Goal: Task Accomplishment & Management: Use online tool/utility

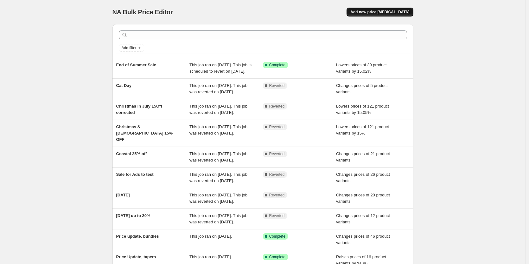
click at [389, 15] on button "Add new price [MEDICAL_DATA]" at bounding box center [379, 12] width 67 height 9
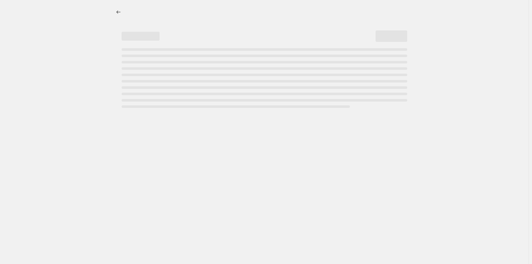
select select "percentage"
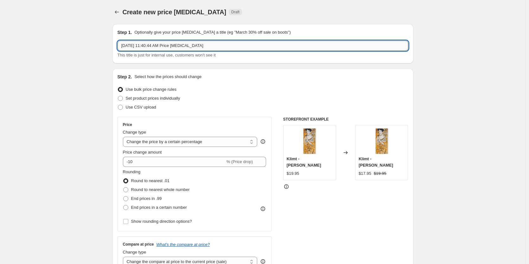
click at [330, 48] on input "[DATE] 11:40:44 AM Price [MEDICAL_DATA]" at bounding box center [263, 46] width 291 height 10
type input "Lemon Juice Day"
click at [143, 96] on span "Set product prices individually" at bounding box center [153, 98] width 54 height 5
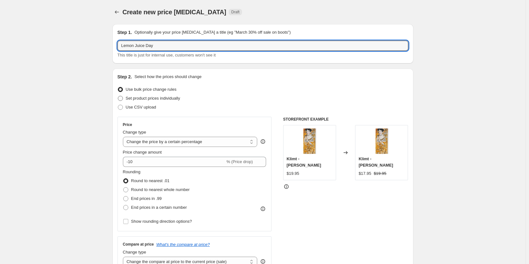
click at [118, 96] on input "Set product prices individually" at bounding box center [118, 96] width 0 height 0
radio input "true"
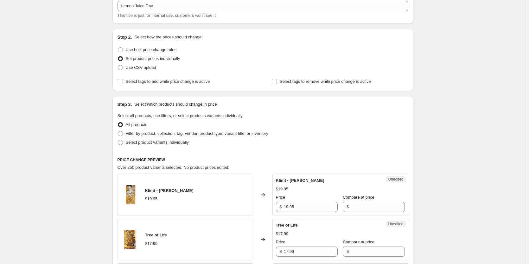
scroll to position [63, 0]
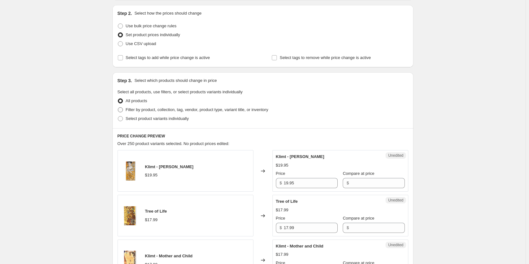
click at [140, 107] on span "Filter by product, collection, tag, vendor, product type, variant title, or inv…" at bounding box center [197, 109] width 143 height 5
click at [118, 107] on input "Filter by product, collection, tag, vendor, product type, variant title, or inv…" at bounding box center [118, 107] width 0 height 0
radio input "true"
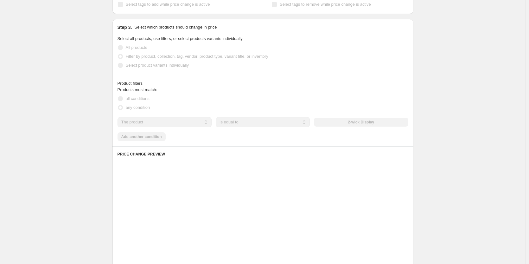
scroll to position [127, 0]
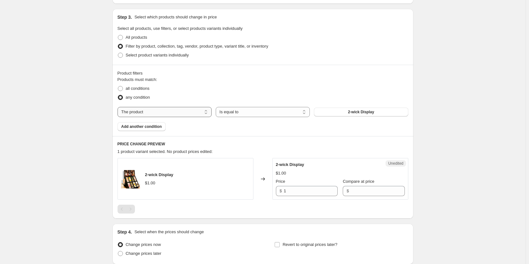
click at [144, 109] on select "The product The product's collection The product's tag The product's vendor The…" at bounding box center [165, 112] width 94 height 10
select select "tag"
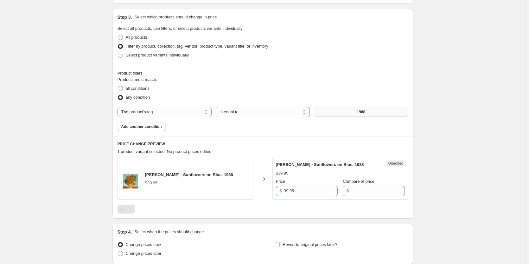
click at [344, 108] on button "1988" at bounding box center [361, 111] width 94 height 9
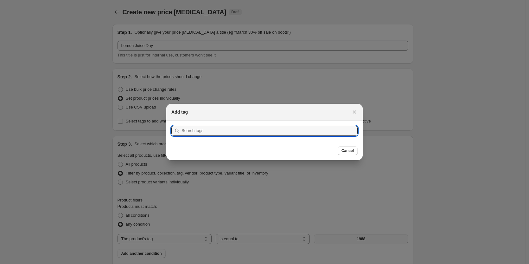
scroll to position [0, 0]
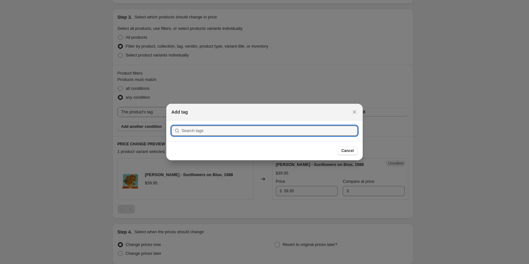
click at [326, 125] on section "Submit" at bounding box center [264, 130] width 196 height 20
click at [329, 132] on input ":r6j:" at bounding box center [269, 130] width 176 height 10
type input "lemon"
click at [171, 120] on button "Submit" at bounding box center [180, 123] width 18 height 7
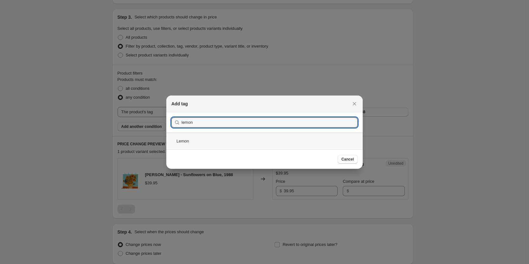
click at [306, 145] on div "Lemon" at bounding box center [264, 140] width 196 height 17
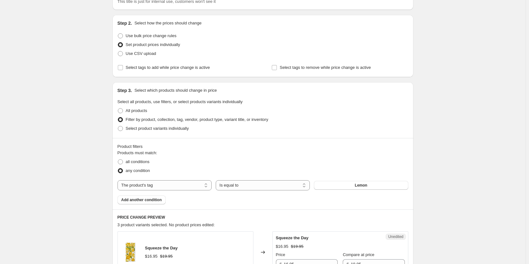
scroll to position [180, 0]
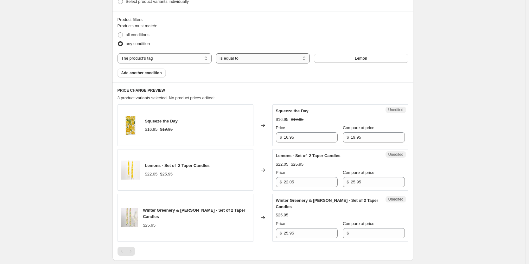
click at [257, 62] on select "Is equal to Is not equal to" at bounding box center [263, 58] width 94 height 10
click at [171, 62] on select "The product The product's collection The product's tag The product's vendor The…" at bounding box center [165, 58] width 94 height 10
select select "title"
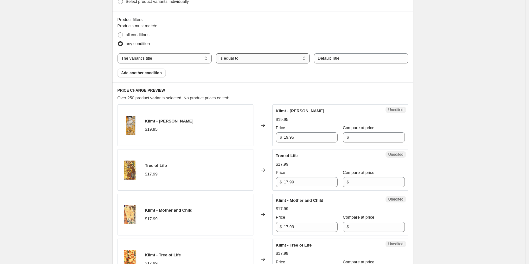
click at [302, 59] on select "Is equal to Is not equal to Contains" at bounding box center [263, 58] width 94 height 10
select select "contains"
click at [334, 58] on input "Default Title" at bounding box center [361, 58] width 94 height 10
type input "lemon"
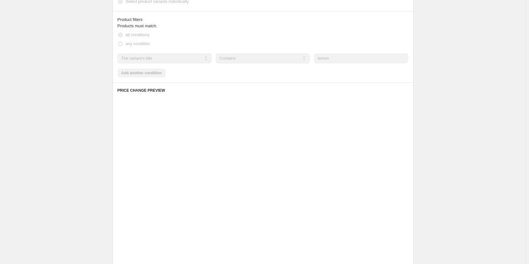
scroll to position [121, 0]
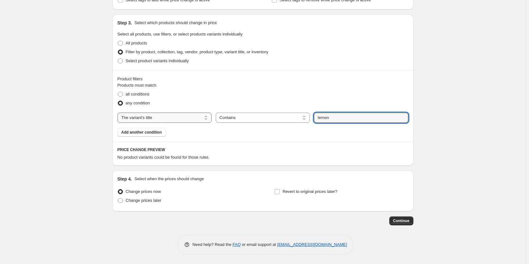
click at [173, 119] on select "The product The product's collection The product's tag The product's vendor The…" at bounding box center [165, 117] width 94 height 10
select select "product"
select select "equal"
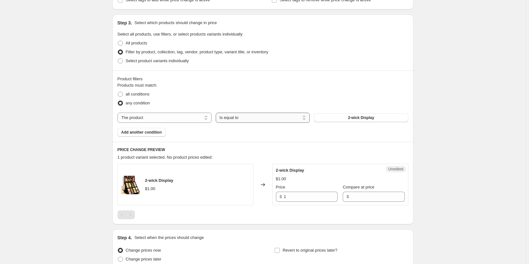
click at [245, 116] on select "Is equal to Is not equal to" at bounding box center [263, 117] width 94 height 10
drag, startPoint x: 246, startPoint y: 115, endPoint x: 168, endPoint y: 118, distance: 78.0
click at [246, 115] on select "Is equal to Is not equal to" at bounding box center [263, 117] width 94 height 10
click at [155, 119] on select "The product The product's collection The product's tag The product's vendor The…" at bounding box center [165, 117] width 94 height 10
click at [293, 134] on div "Products must match: all conditions any condition The product The product's col…" at bounding box center [263, 109] width 291 height 54
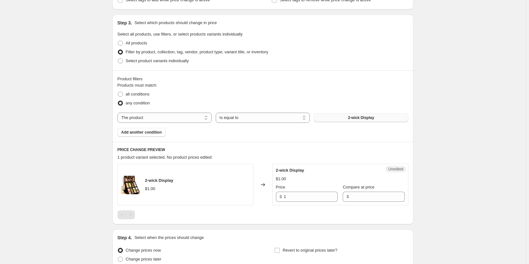
click at [346, 116] on button "2-wick Display" at bounding box center [361, 117] width 94 height 9
click at [152, 129] on button "Add another condition" at bounding box center [142, 132] width 48 height 9
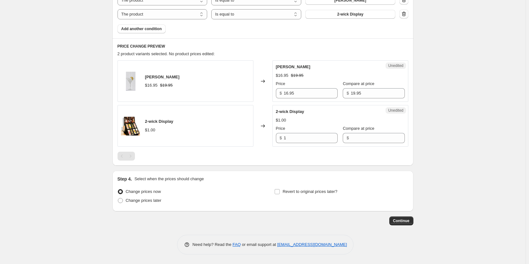
scroll to position [175, 0]
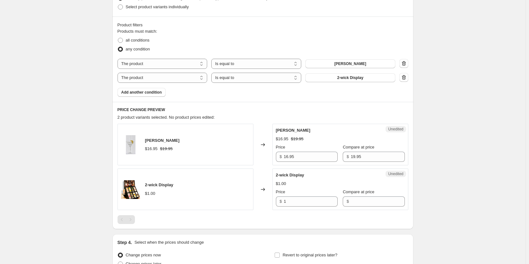
click at [368, 83] on div "Products must match: all conditions any condition The product The product's col…" at bounding box center [263, 62] width 291 height 68
click at [368, 80] on button "2-wick Display" at bounding box center [350, 77] width 90 height 9
click at [125, 92] on span "Add another condition" at bounding box center [141, 92] width 41 height 5
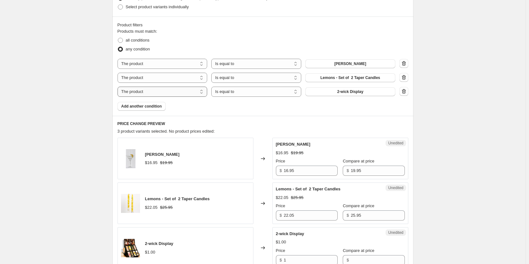
click at [133, 93] on select "The product The product's collection The product's tag The product's vendor The…" at bounding box center [163, 91] width 90 height 10
click at [353, 94] on span "2-wick Display" at bounding box center [350, 91] width 26 height 5
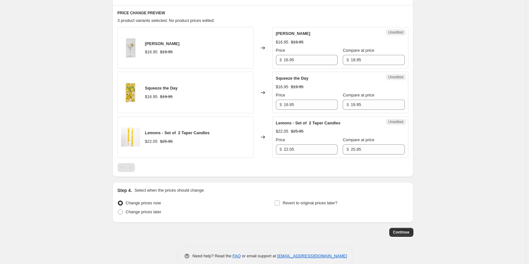
scroll to position [265, 0]
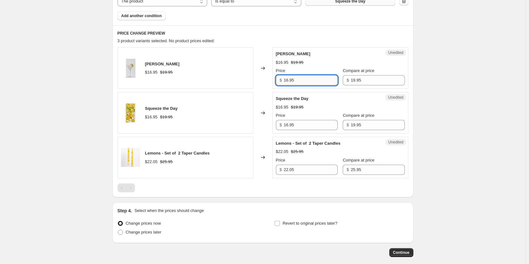
click at [313, 79] on input "16.95" at bounding box center [311, 80] width 54 height 10
drag, startPoint x: 321, startPoint y: 79, endPoint x: 276, endPoint y: 81, distance: 45.7
click at [276, 81] on div "Unedited Lemon Martini $16.95 $19.95 Price $ 16.95 Compare at price $ 19.95" at bounding box center [340, 67] width 136 height 41
click at [300, 172] on input "22.05" at bounding box center [311, 169] width 54 height 10
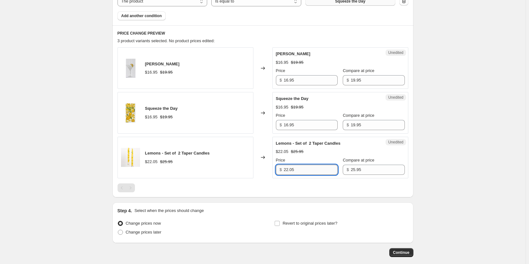
click at [319, 168] on input "22.05" at bounding box center [311, 169] width 54 height 10
click at [471, 152] on div "Create new price [MEDICAL_DATA]. This page is ready Create new price [MEDICAL_D…" at bounding box center [262, 15] width 525 height 560
click at [138, 229] on span "Change prices later" at bounding box center [144, 231] width 36 height 5
click at [118, 229] on input "Change prices later" at bounding box center [118, 229] width 0 height 0
radio input "true"
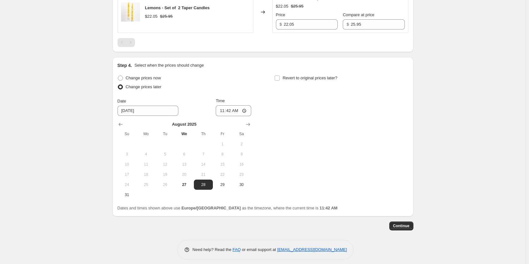
scroll to position [415, 0]
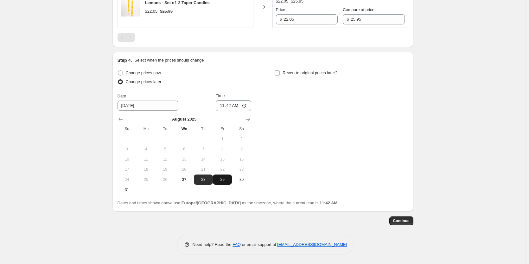
click at [225, 178] on span "29" at bounding box center [222, 179] width 14 height 5
type input "[DATE]"
click at [233, 107] on input "11:42" at bounding box center [233, 105] width 35 height 11
type input "06:00"
click at [278, 78] on div "Revert to original prices later?" at bounding box center [341, 77] width 134 height 19
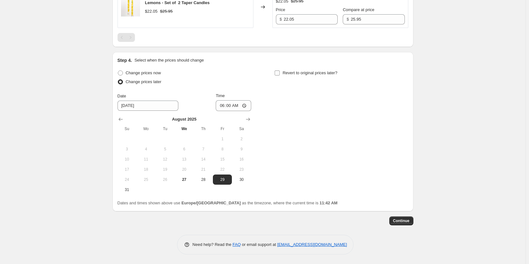
click at [280, 77] on label "Revert to original prices later?" at bounding box center [305, 72] width 63 height 9
click at [280, 75] on input "Revert to original prices later?" at bounding box center [277, 72] width 5 height 5
checkbox input "true"
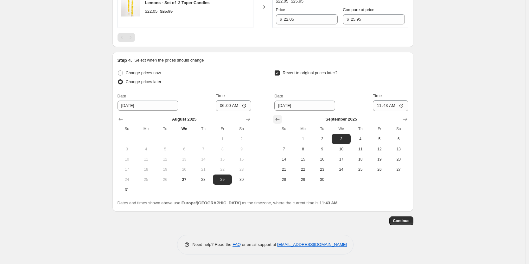
click at [281, 117] on icon "Show previous month, August 2025" at bounding box center [277, 119] width 6 height 6
click at [392, 175] on button "30" at bounding box center [398, 179] width 19 height 10
type input "[DATE]"
click at [390, 104] on input "11:43" at bounding box center [390, 105] width 35 height 11
type input "07:00"
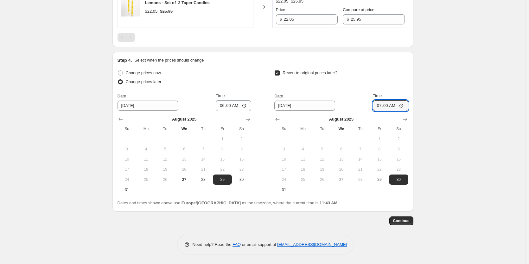
click at [408, 218] on button "Continue" at bounding box center [401, 220] width 24 height 9
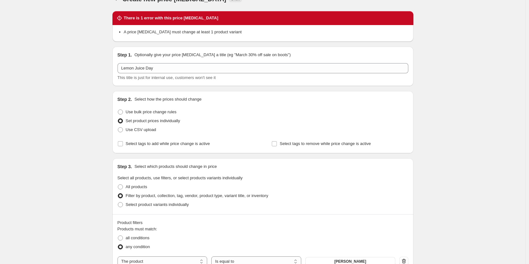
scroll to position [0, 0]
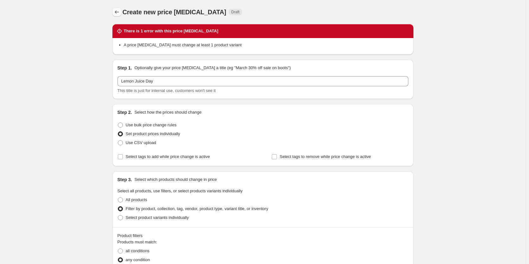
click at [121, 11] on button "Price change jobs" at bounding box center [116, 12] width 9 height 9
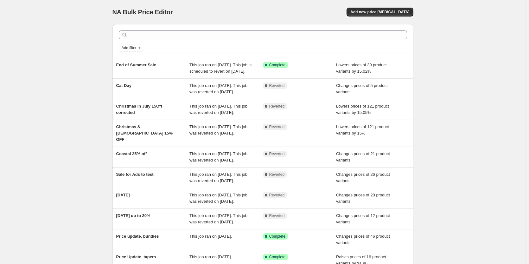
click at [140, 54] on div "Add filter" at bounding box center [262, 41] width 301 height 34
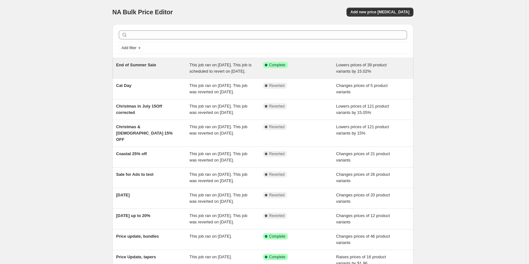
click at [137, 70] on div "End of Summer Sale" at bounding box center [152, 68] width 73 height 13
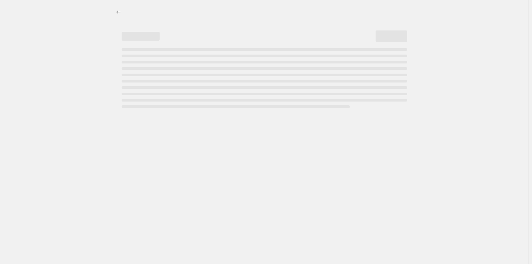
select select "percentage"
select select "collection"
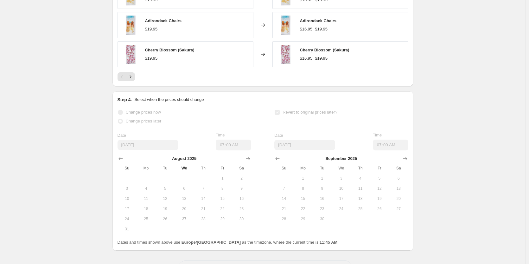
scroll to position [581, 0]
